Goal: Task Accomplishment & Management: Manage account settings

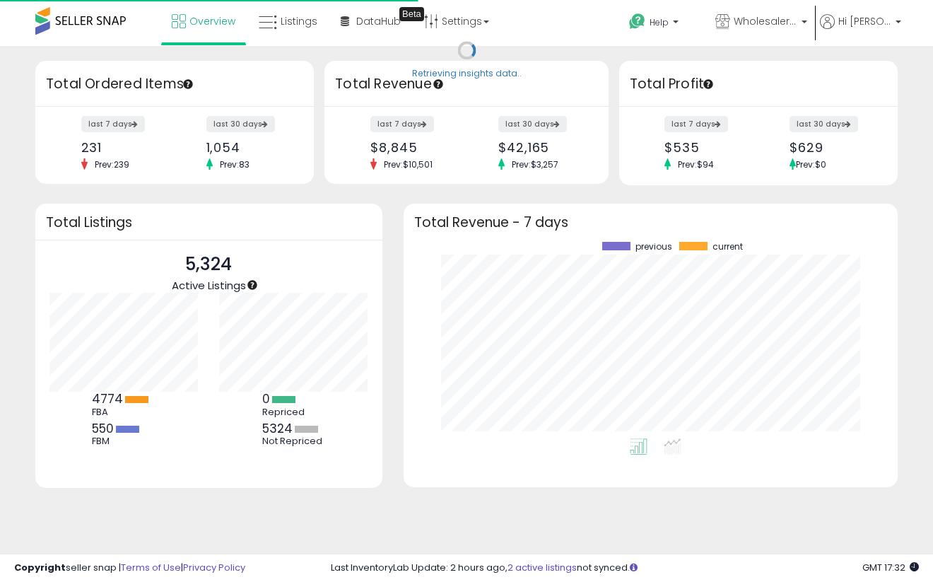
scroll to position [197, 466]
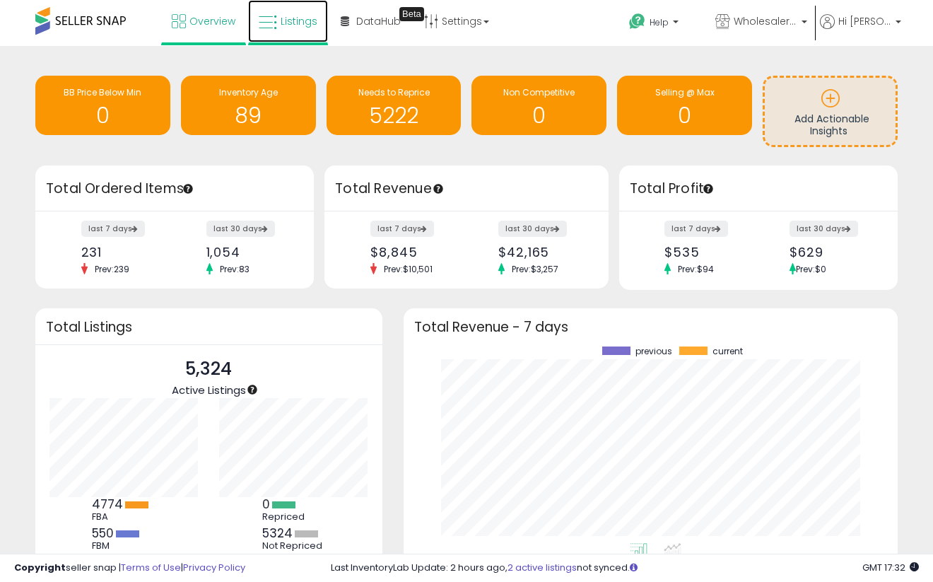
click at [291, 33] on link "Listings" at bounding box center [288, 21] width 80 height 42
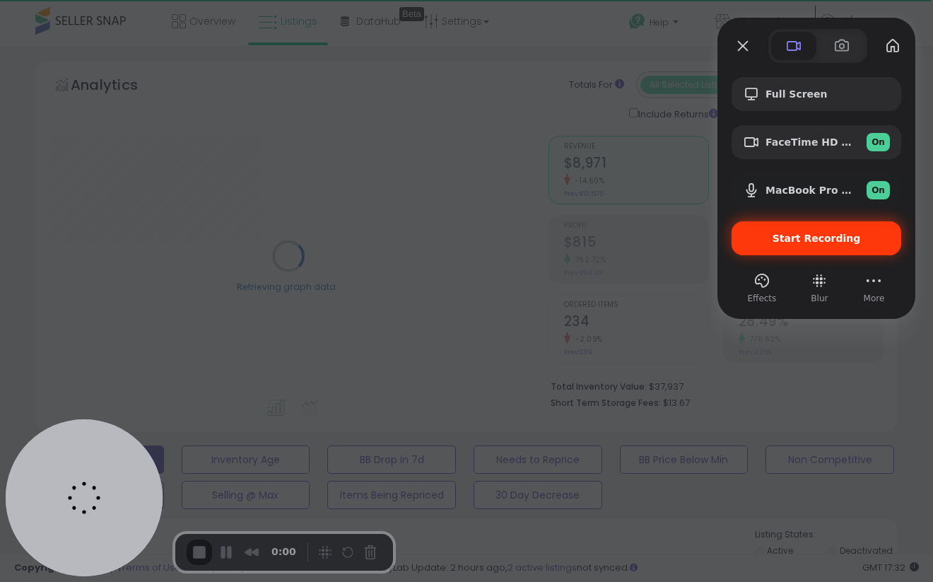
click at [794, 235] on span "Start Recording" at bounding box center [817, 238] width 88 height 11
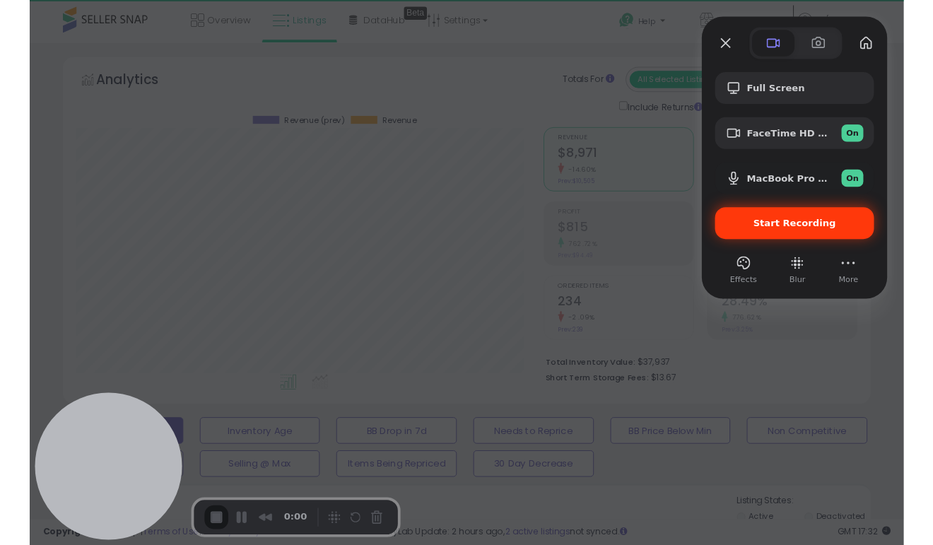
scroll to position [290, 498]
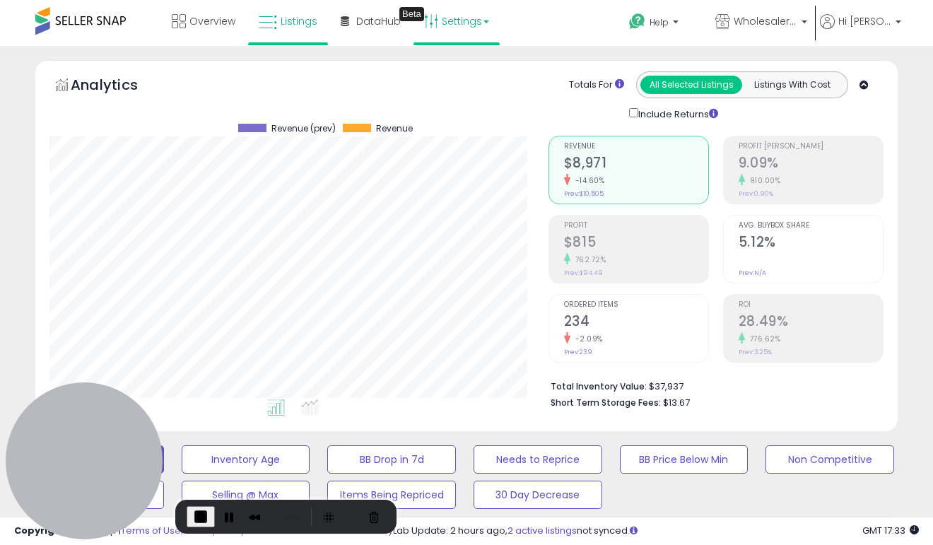
click at [446, 23] on link "Settings" at bounding box center [457, 21] width 86 height 42
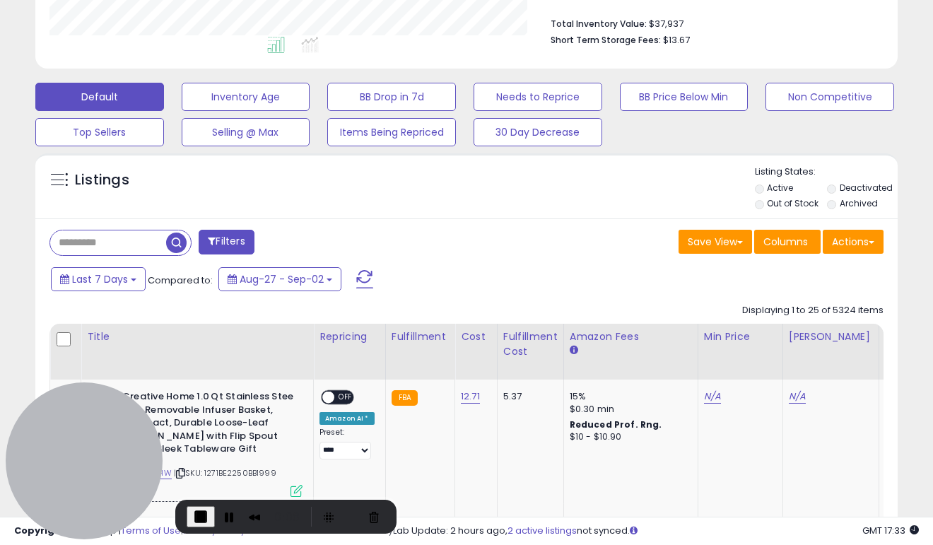
scroll to position [362, 0]
click at [853, 238] on button "Actions" at bounding box center [853, 242] width 61 height 24
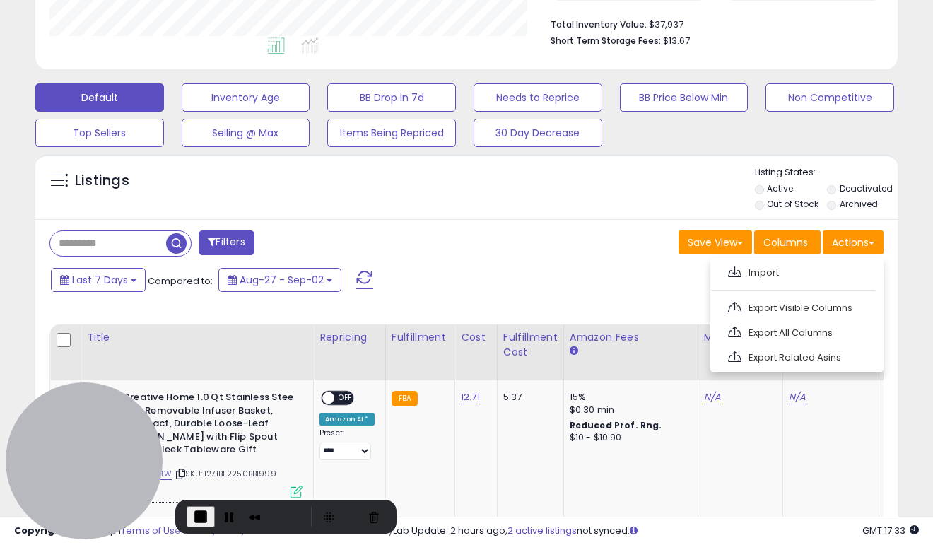
click at [626, 271] on div "Last 7 Days Compared to: Aug-27 - Sep-02" at bounding box center [360, 282] width 626 height 32
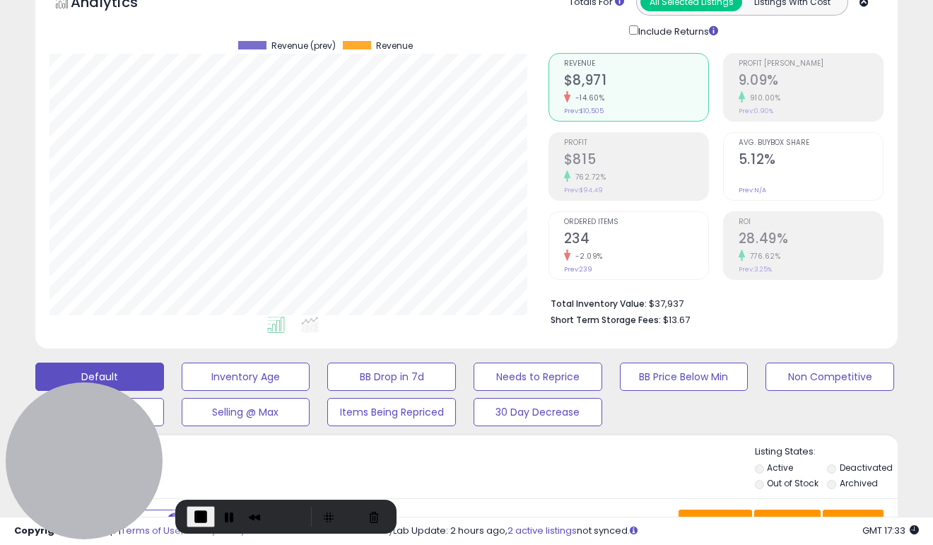
scroll to position [0, 0]
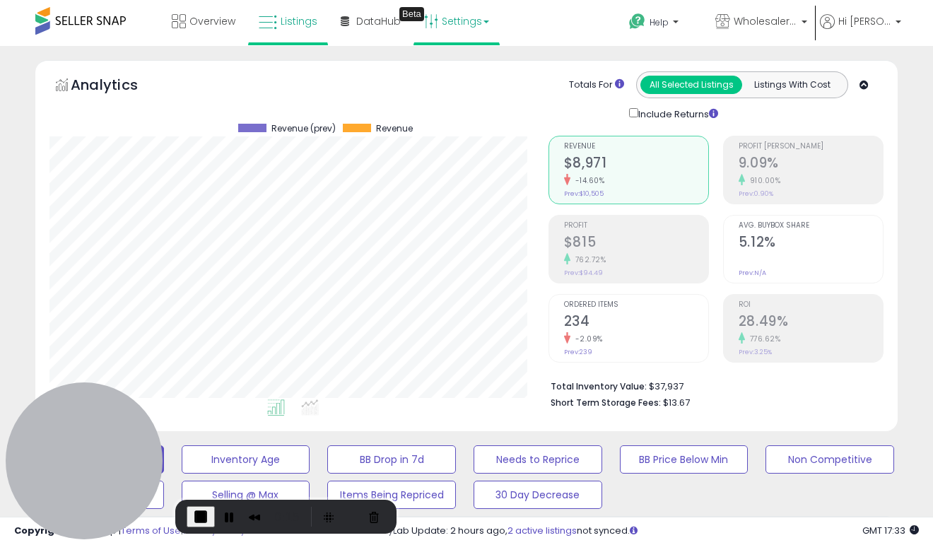
click at [472, 26] on link "Settings" at bounding box center [457, 21] width 86 height 42
click at [462, 69] on link "Store settings" at bounding box center [464, 71] width 64 height 13
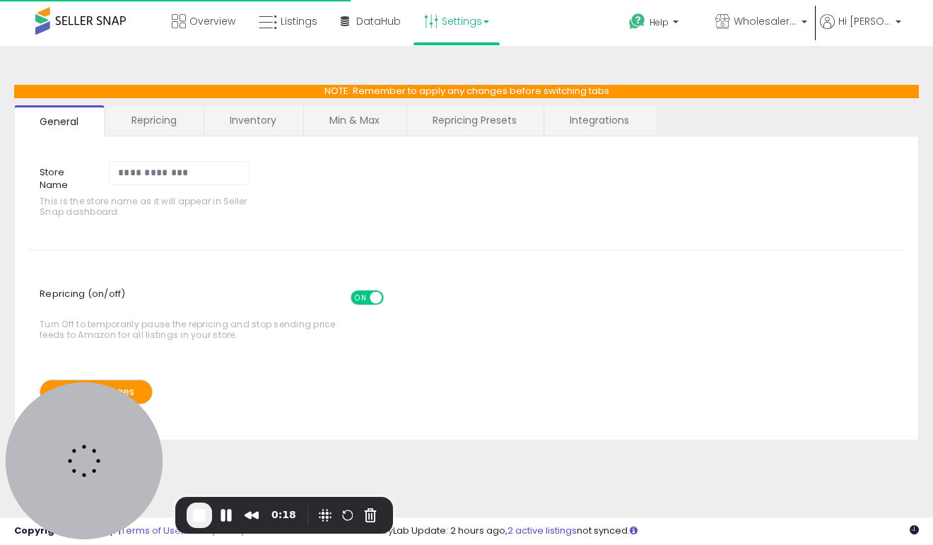
click at [332, 119] on link "Min & Max" at bounding box center [354, 120] width 101 height 30
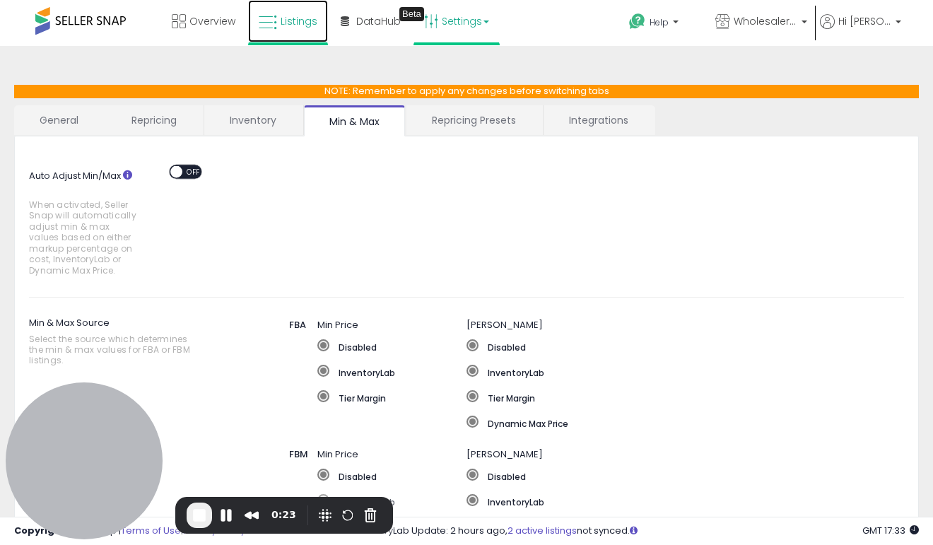
click at [291, 26] on span "Listings" at bounding box center [299, 21] width 37 height 14
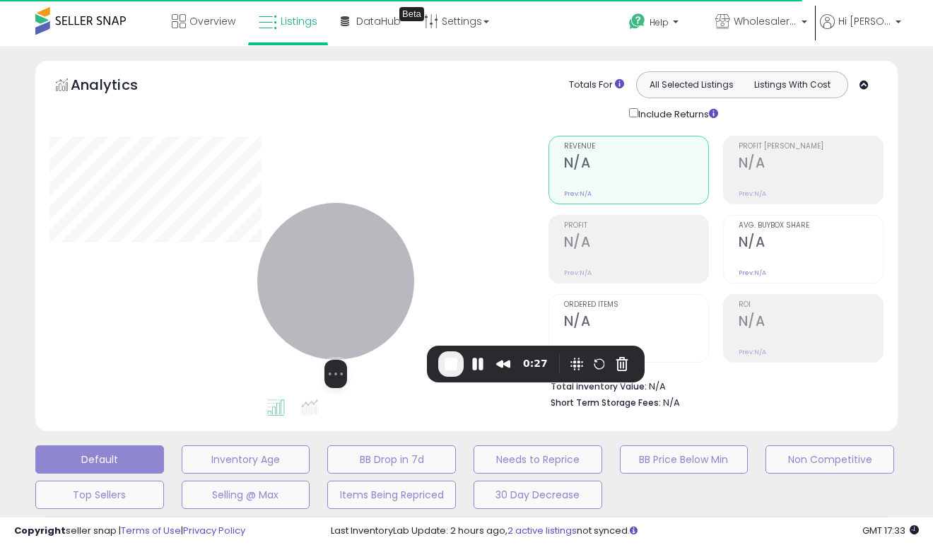
drag, startPoint x: 109, startPoint y: 437, endPoint x: 375, endPoint y: 253, distance: 323.7
click at [375, 253] on div at bounding box center [335, 281] width 157 height 157
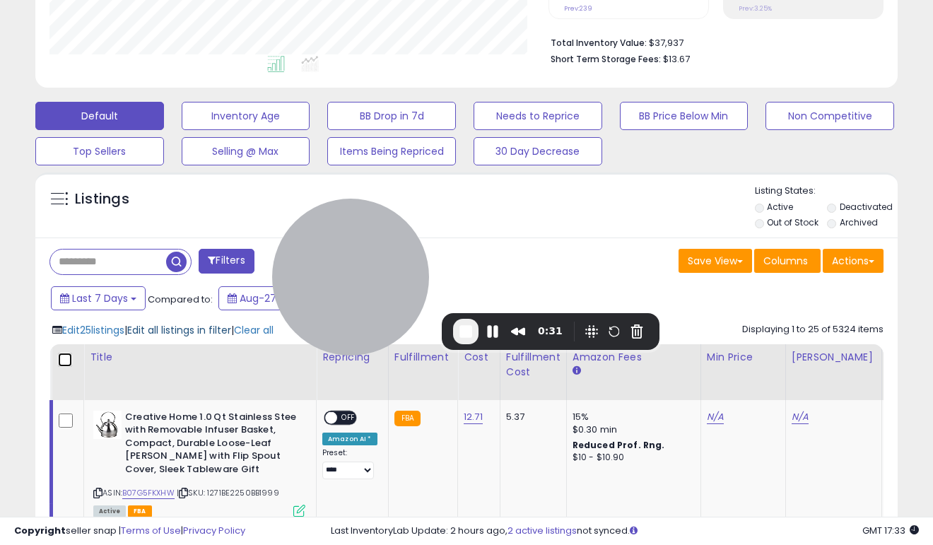
scroll to position [290, 498]
click at [223, 327] on span "Edit all listings in filter" at bounding box center [179, 330] width 104 height 14
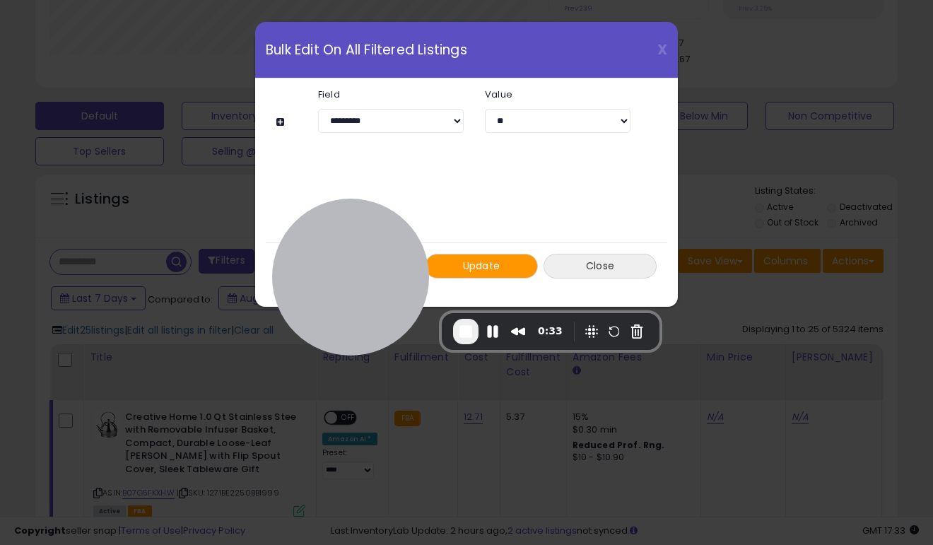
click at [595, 271] on button "Close" at bounding box center [600, 266] width 113 height 25
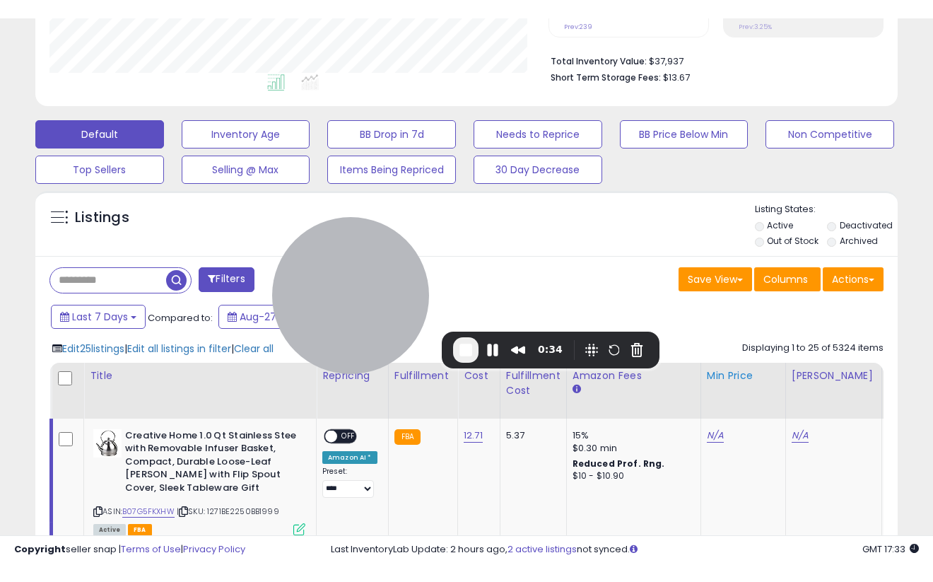
scroll to position [0, 0]
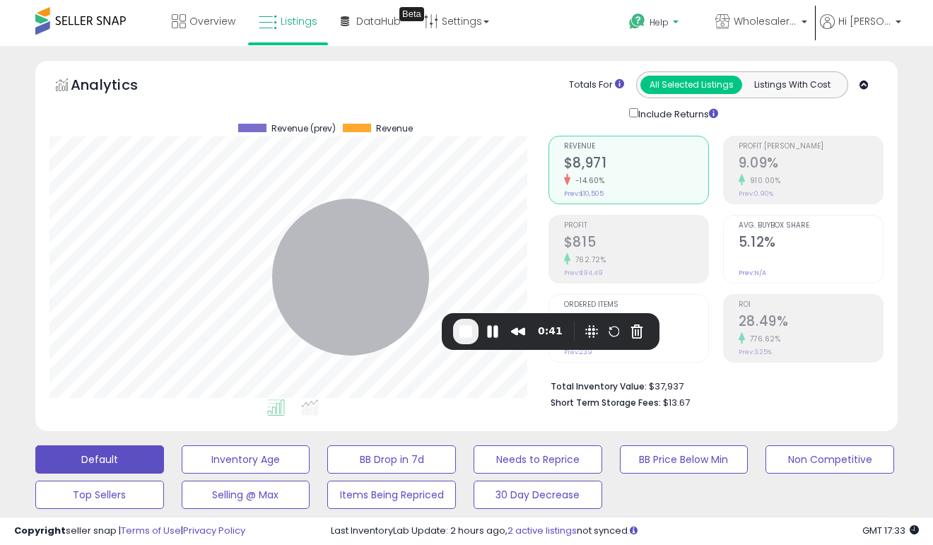
click at [646, 15] on icon at bounding box center [637, 22] width 18 height 18
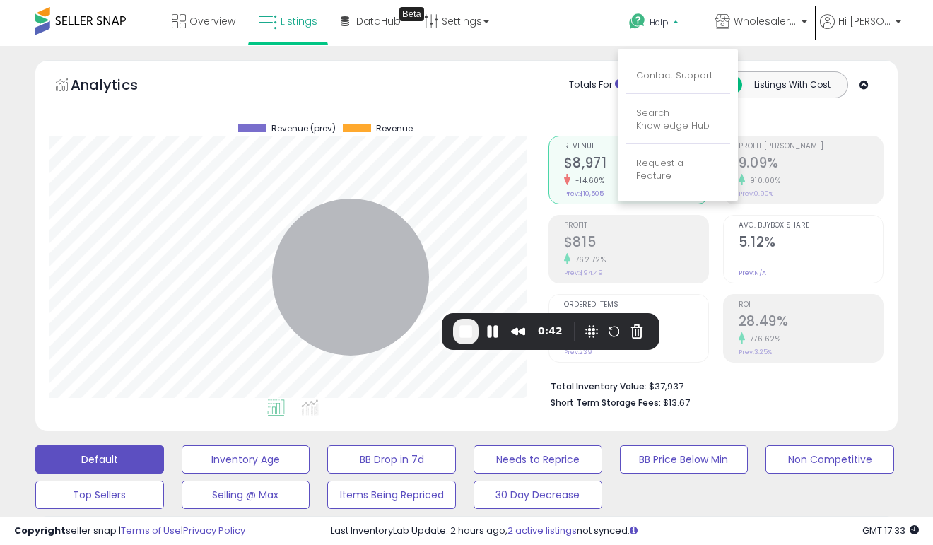
click at [516, 109] on div "Analytics Totals For All Selected Listings Listings With Cost Include Returns" at bounding box center [466, 96] width 834 height 50
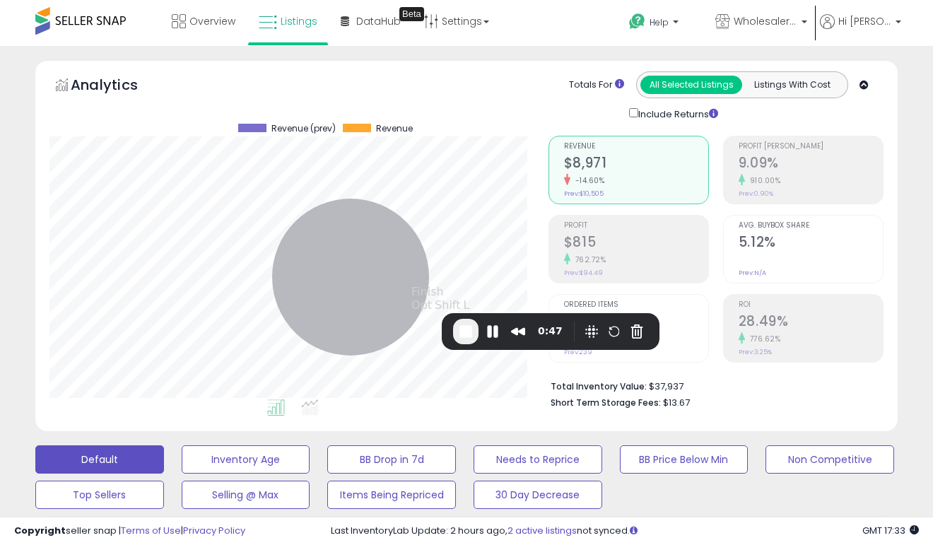
click at [466, 335] on span "End Recording" at bounding box center [465, 331] width 17 height 17
